Goal: Navigation & Orientation: Find specific page/section

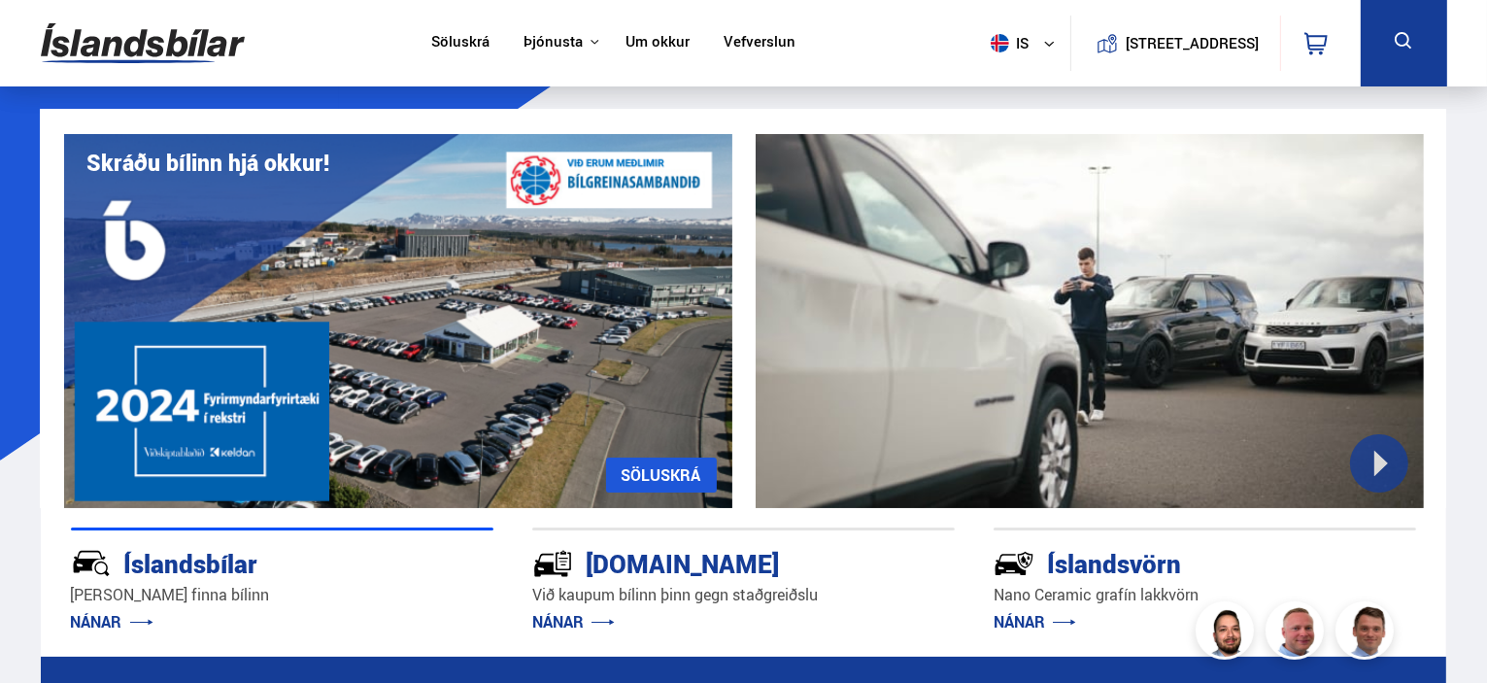
click at [1146, 45] on button "[STREET_ADDRESS]" at bounding box center [1193, 43] width 119 height 17
click at [1007, 47] on span "is" at bounding box center [1007, 43] width 49 height 18
click at [1002, 85] on link "en" at bounding box center [1013, 81] width 103 height 27
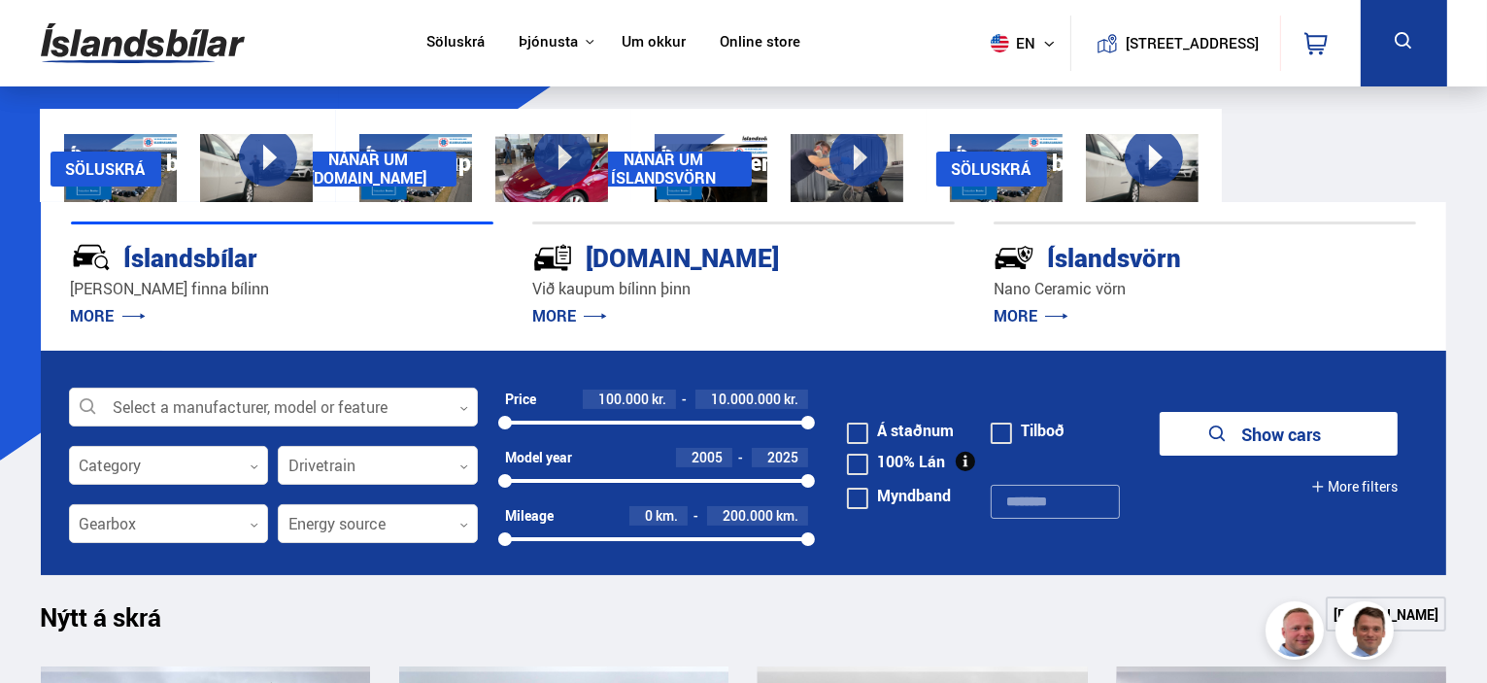
click at [0, 0] on button at bounding box center [0, 0] width 0 height 0
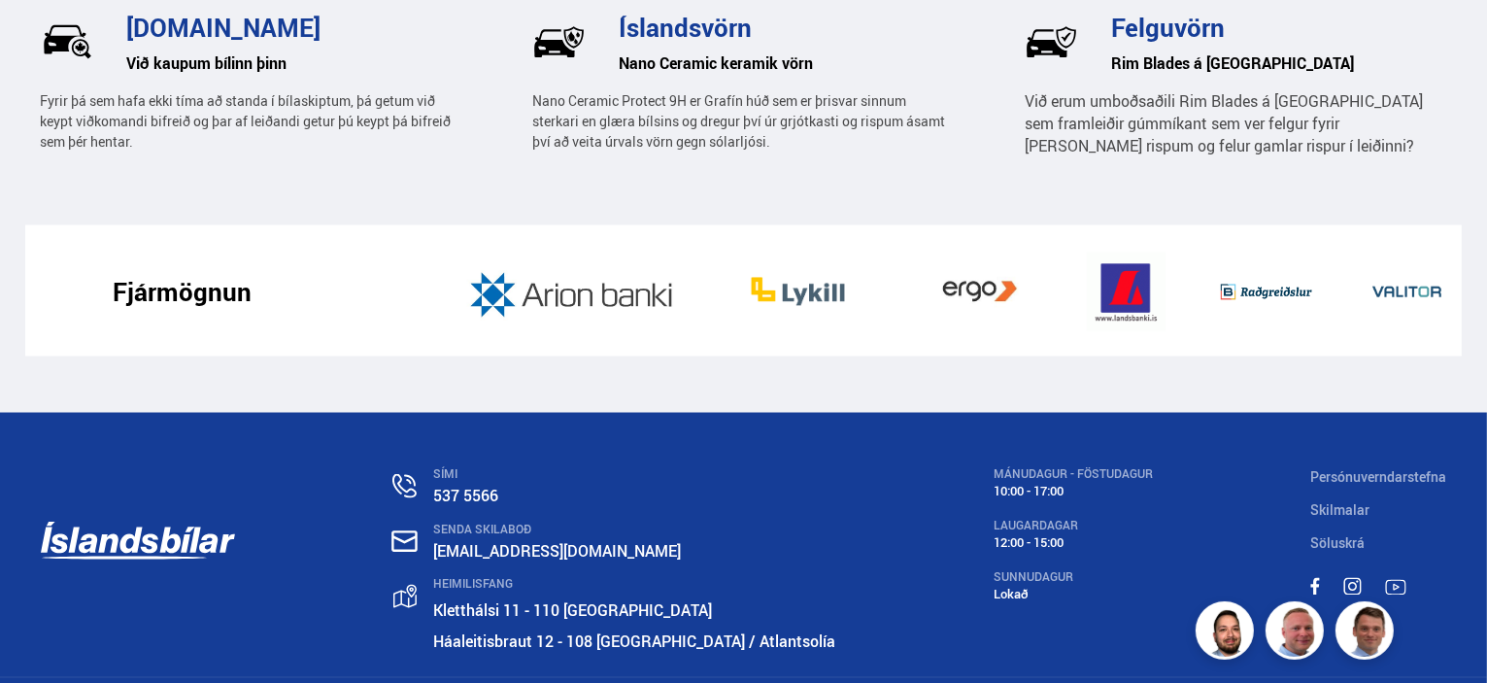
scroll to position [3219, 0]
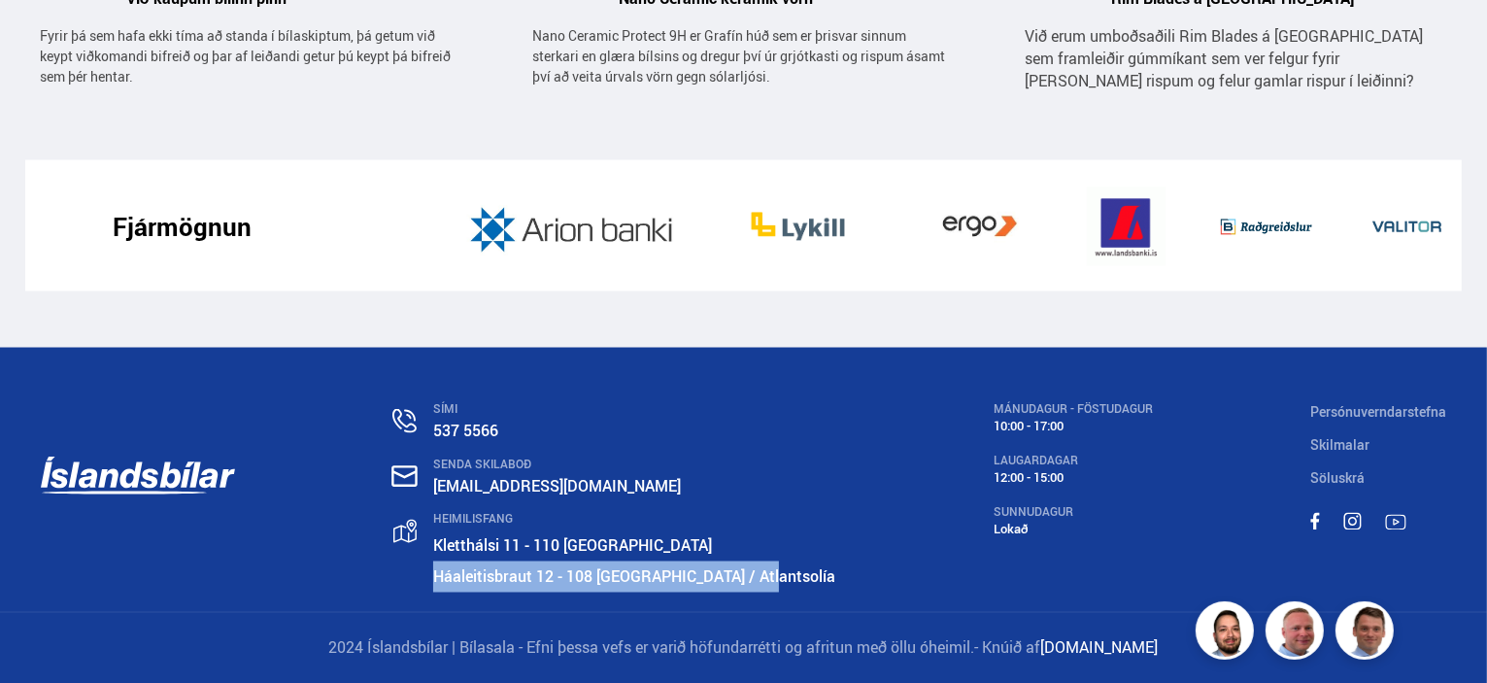
drag, startPoint x: 455, startPoint y: 574, endPoint x: 823, endPoint y: 578, distance: 368.2
click at [823, 578] on div "SÍMI 537 5566 SENDA SKILABOÐ [EMAIL_ADDRESS][DOMAIN_NAME] HEIMILISFANG [STREET_…" at bounding box center [744, 480] width 1438 height 264
copy link "Háaleitisbraut 12 - 108 [GEOGRAPHIC_DATA] / Atlantsolía"
